Goal: Information Seeking & Learning: Learn about a topic

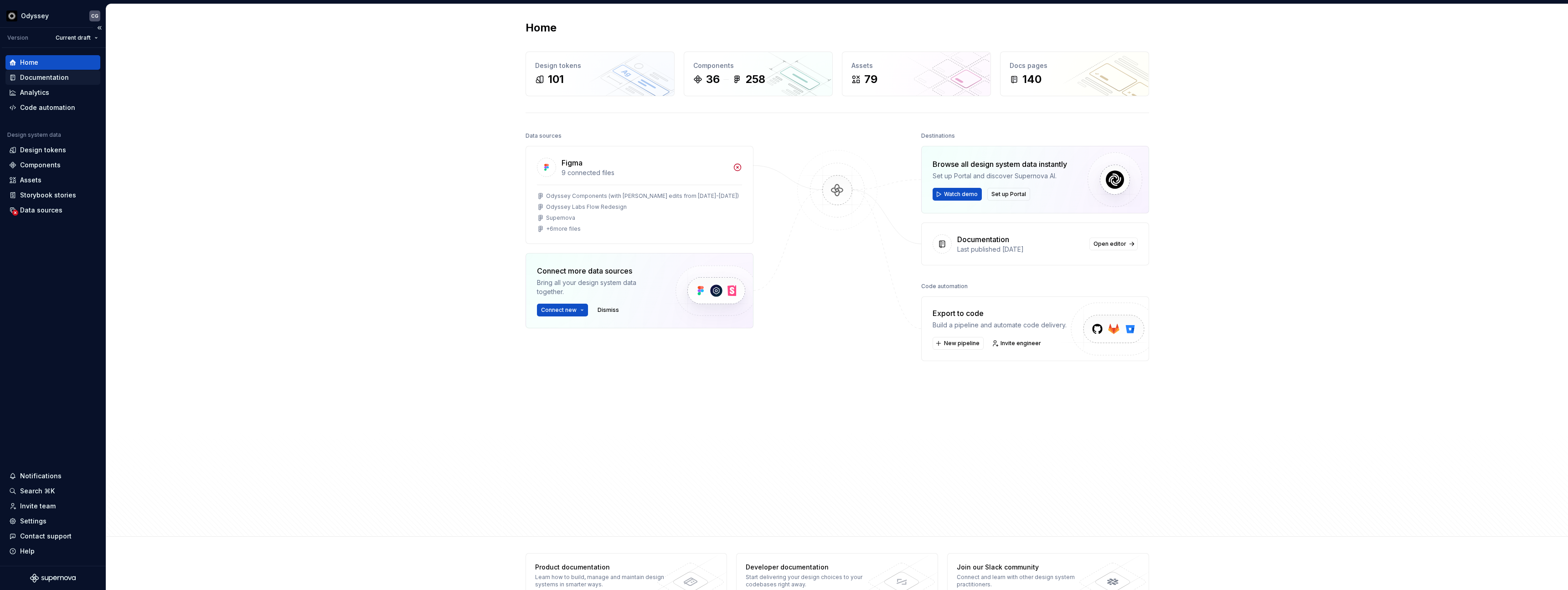
click at [33, 81] on div "Documentation" at bounding box center [44, 77] width 49 height 9
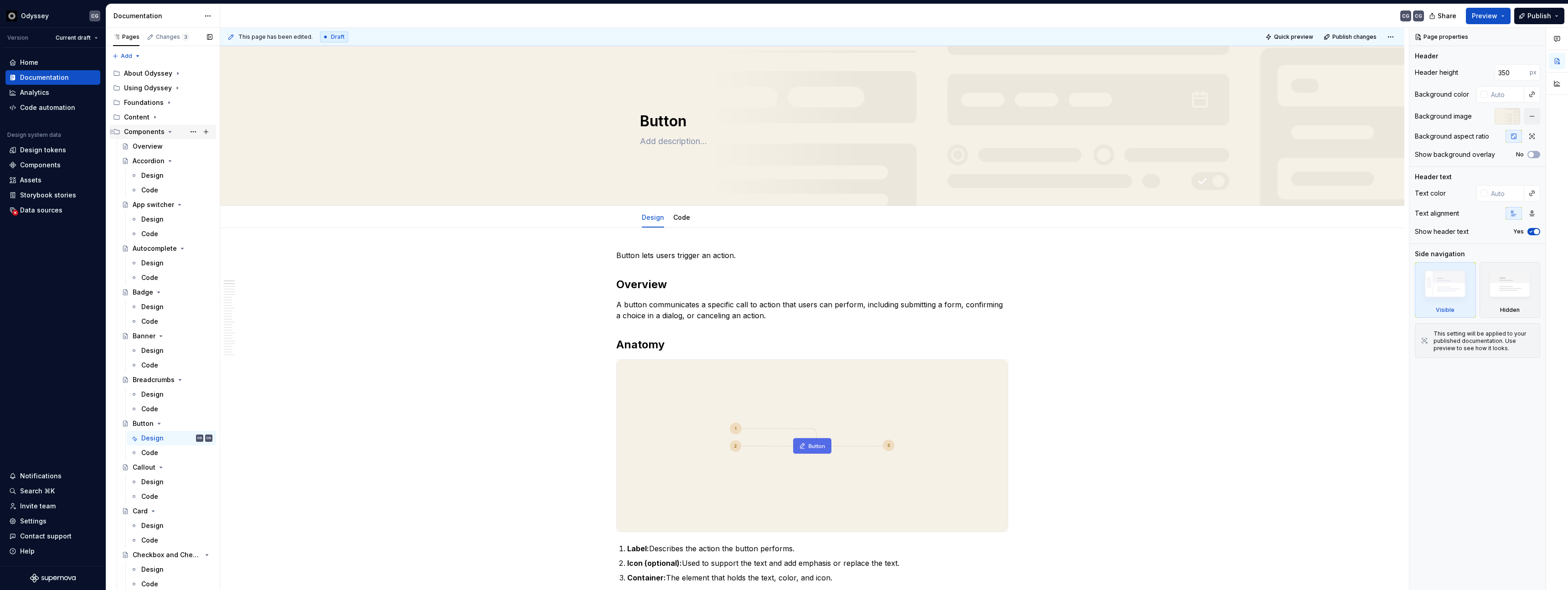
click at [116, 132] on icon "Page tree" at bounding box center [117, 132] width 7 height 7
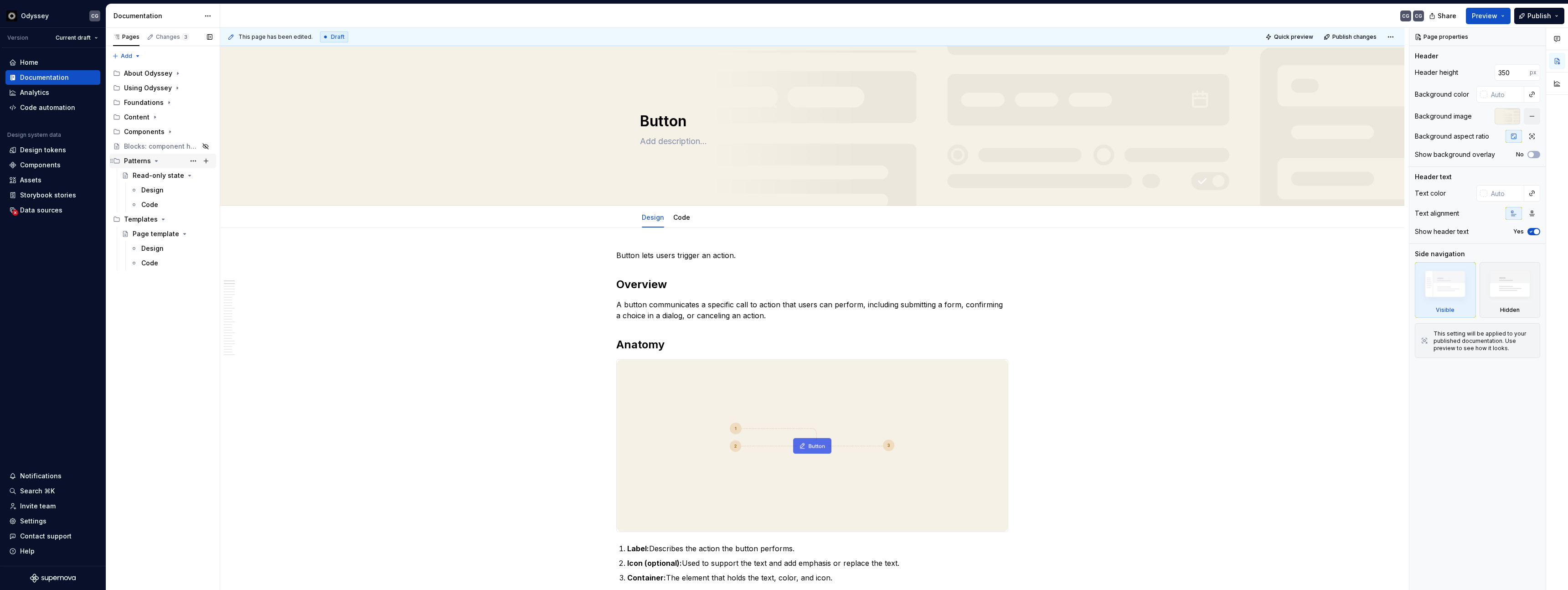
click at [116, 160] on icon "Page tree" at bounding box center [117, 161] width 7 height 7
click at [115, 72] on icon "Page tree" at bounding box center [117, 74] width 7 height 7
click at [146, 102] on div "Roadmap" at bounding box center [147, 102] width 30 height 9
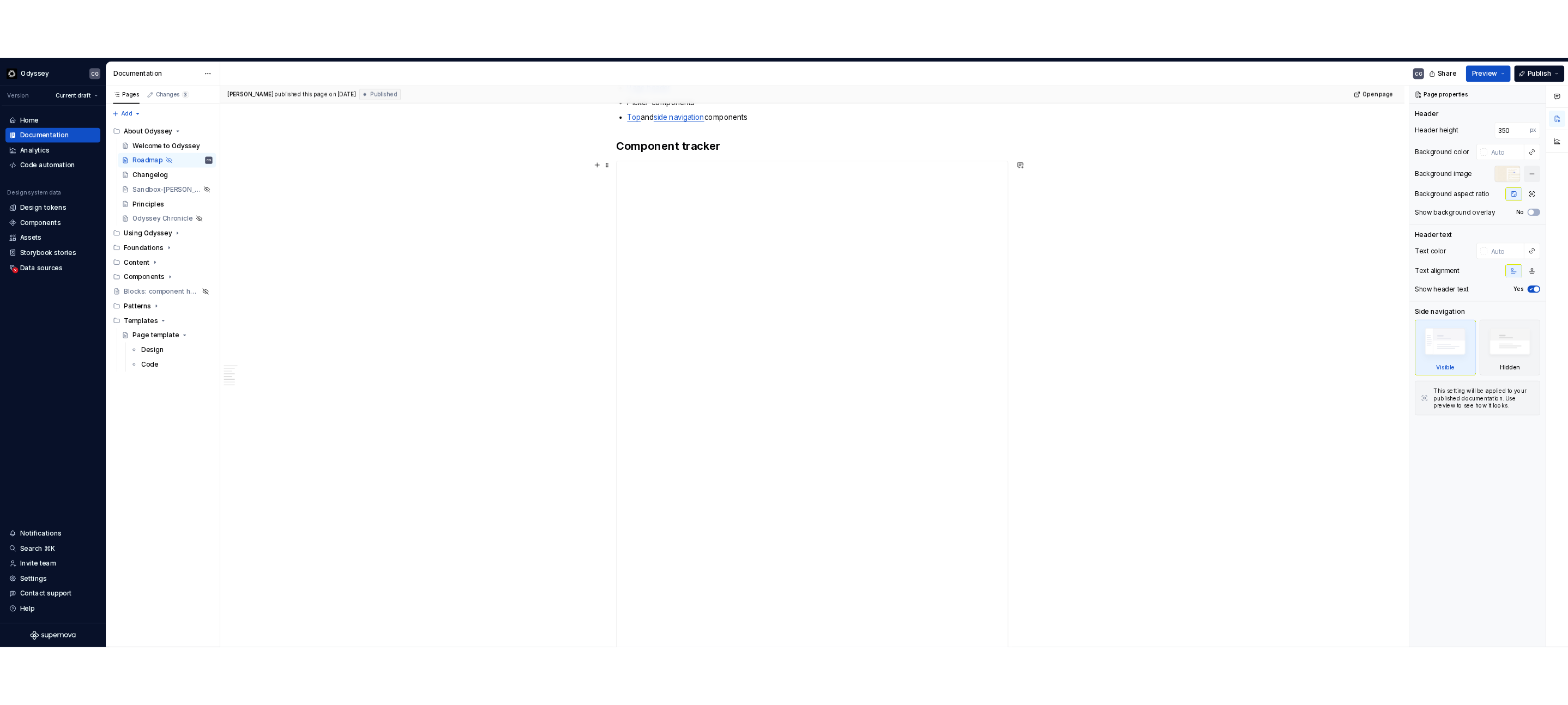
scroll to position [698, 0]
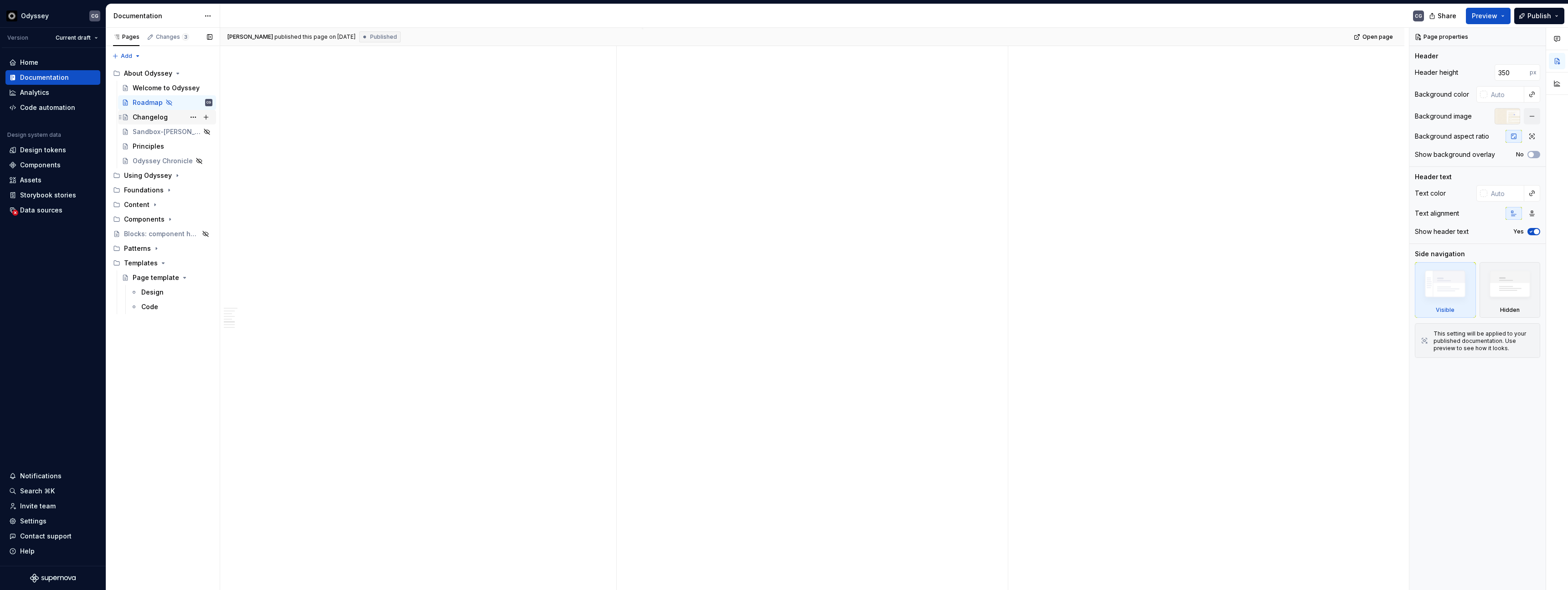
click at [151, 119] on div "Changelog" at bounding box center [150, 117] width 35 height 9
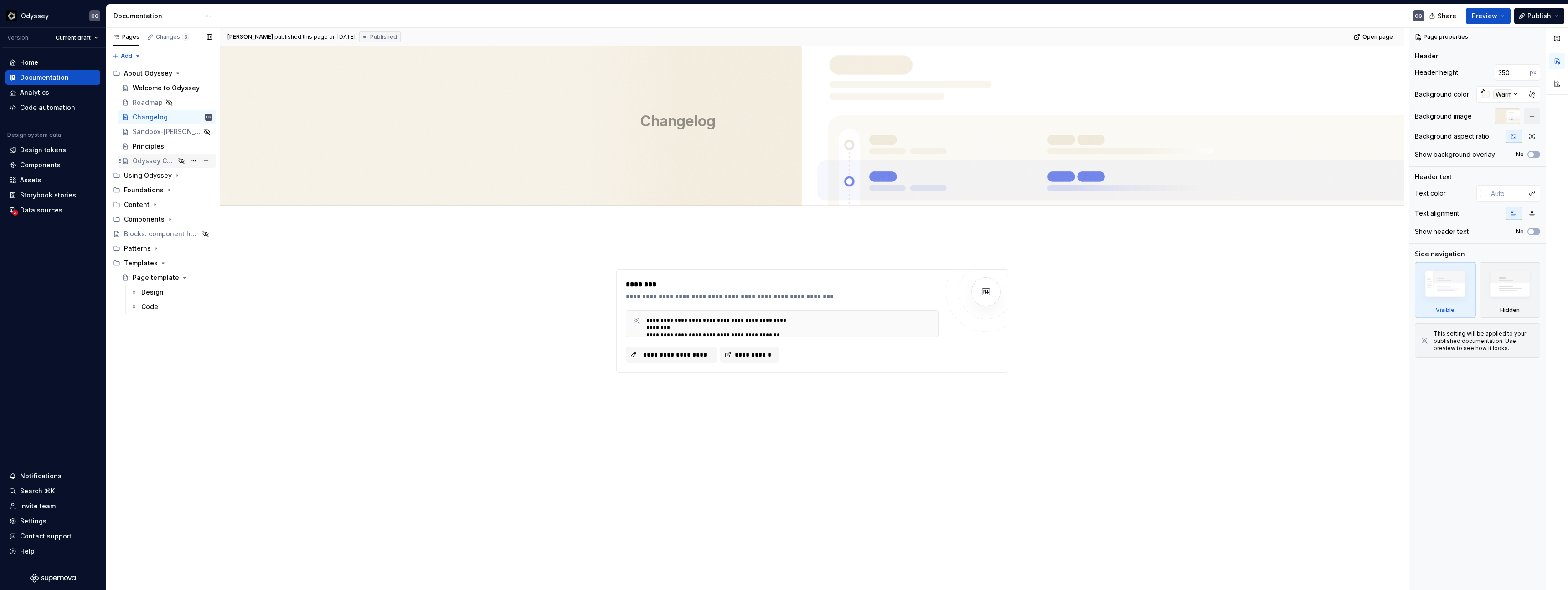
click at [152, 153] on div "Welcome to Odyssey Roadmap Changelog CG Sandbox-Ben Principles Odyssey Chronicle" at bounding box center [163, 125] width 107 height 88
click at [152, 143] on div "Principles" at bounding box center [149, 146] width 32 height 9
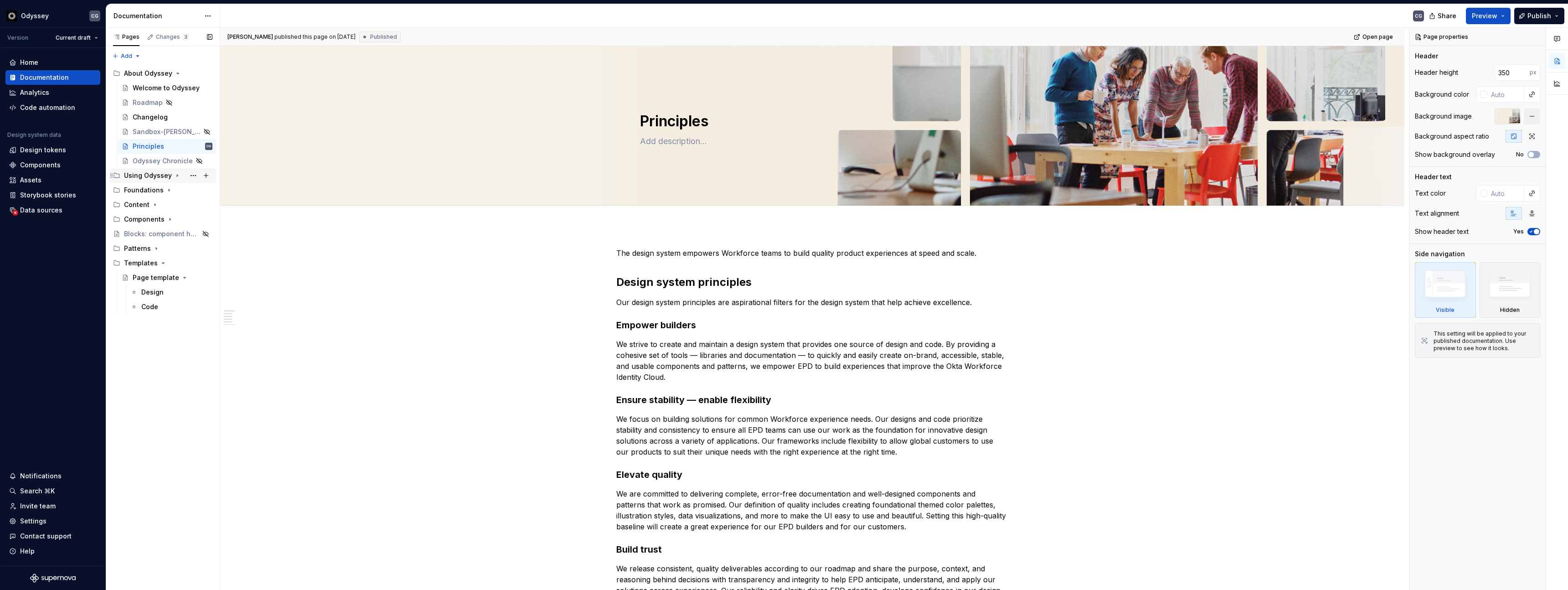
click at [118, 174] on icon "Page tree" at bounding box center [116, 175] width 5 height 4
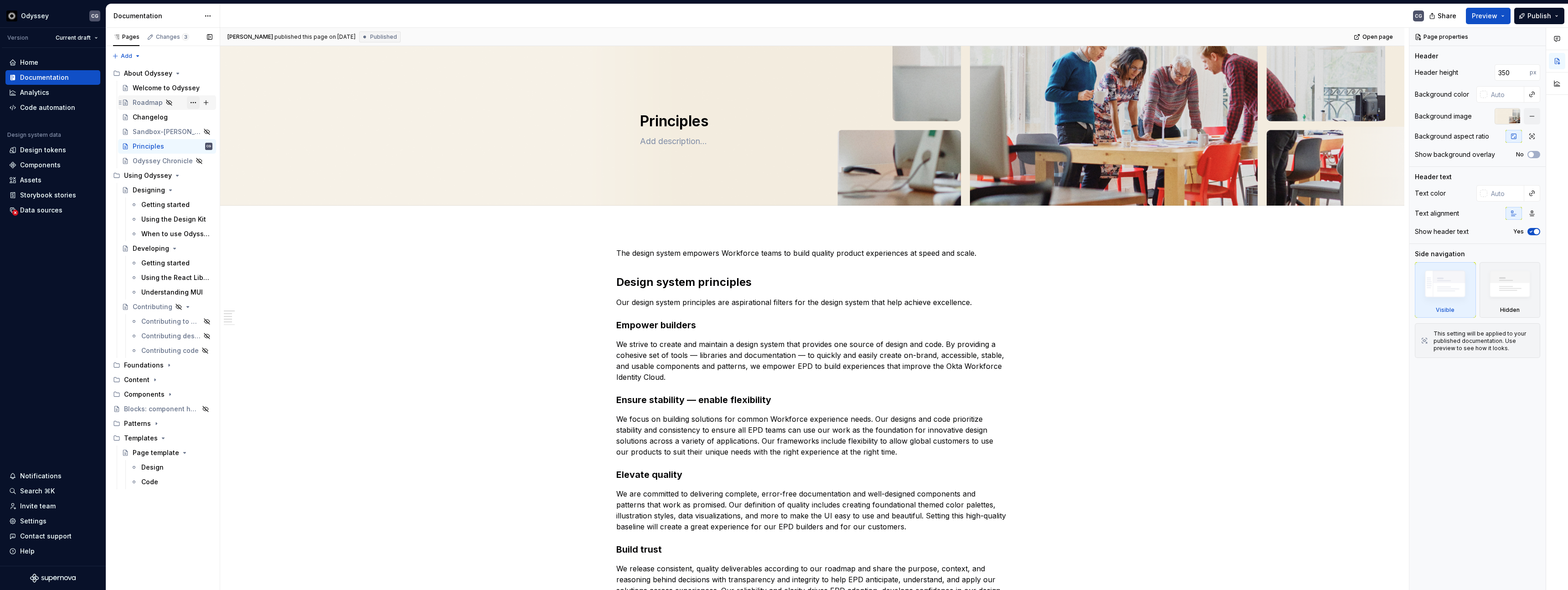
click at [192, 102] on button "Page tree" at bounding box center [193, 102] width 13 height 13
click at [508, 258] on html "Odyssey CG Version Current draft Home Documentation Analytics Code automation D…" at bounding box center [784, 295] width 1568 height 590
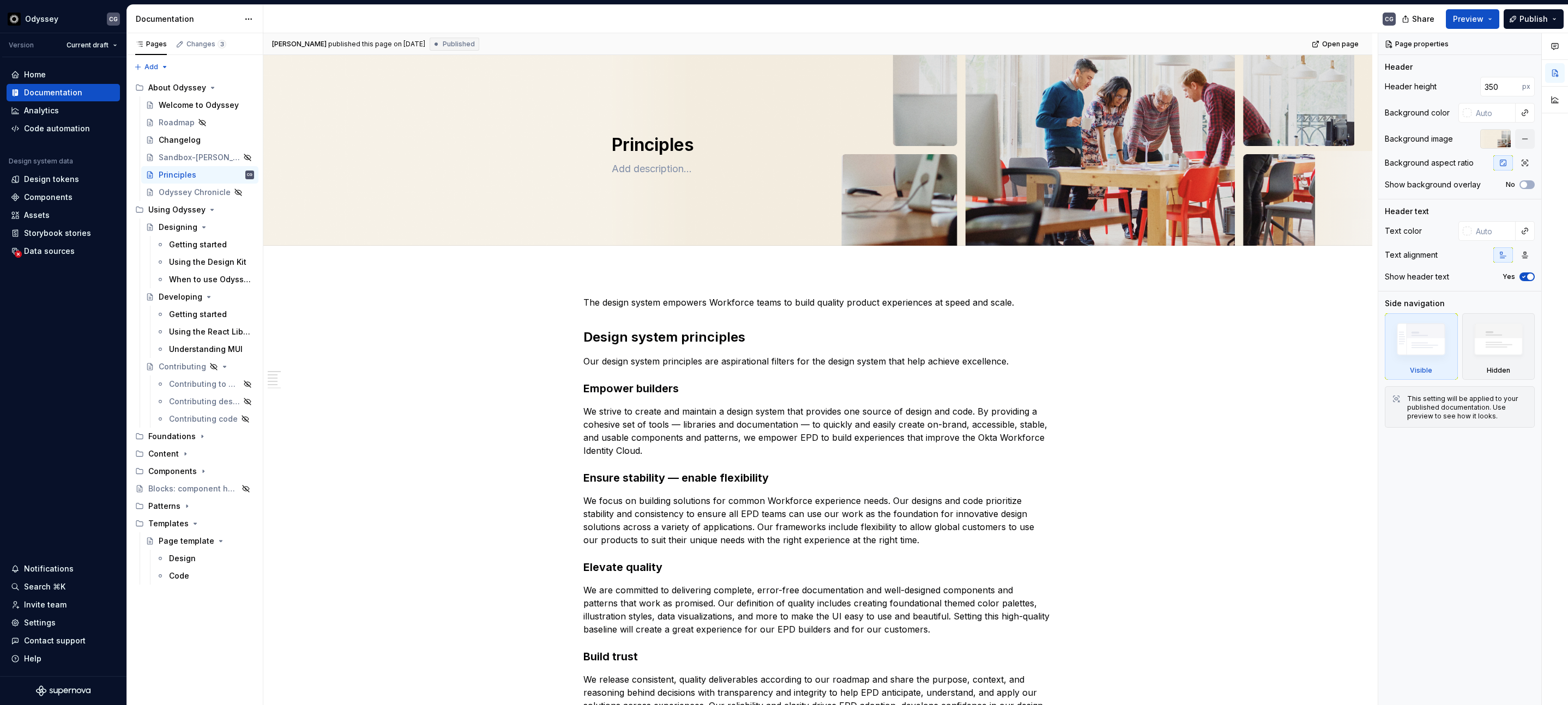
type textarea "*"
